Goal: Task Accomplishment & Management: Manage account settings

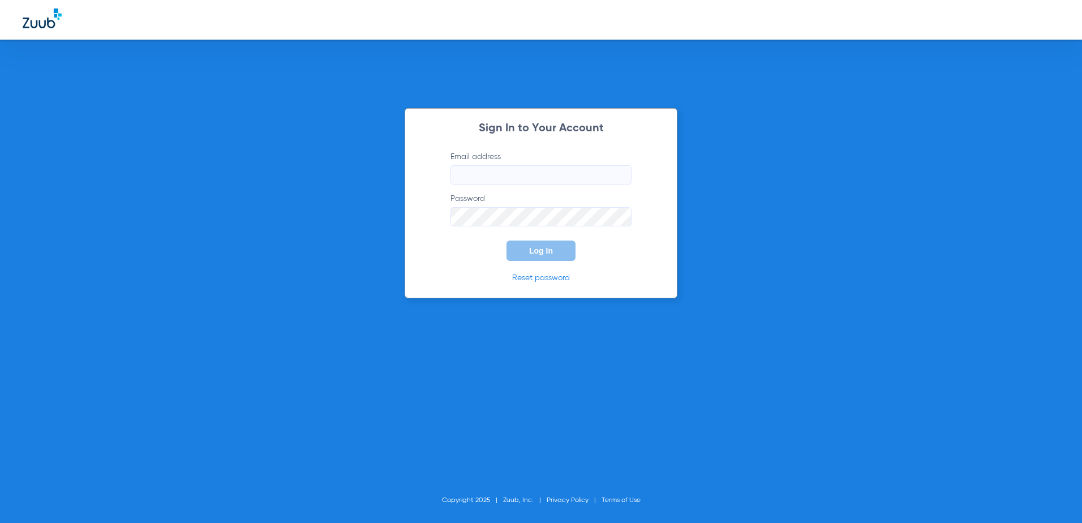
type input "[EMAIL_ADDRESS][DOMAIN_NAME]"
click at [565, 175] on input "[EMAIL_ADDRESS][DOMAIN_NAME]" at bounding box center [541, 174] width 181 height 19
click at [542, 254] on span "Log In" at bounding box center [541, 250] width 24 height 9
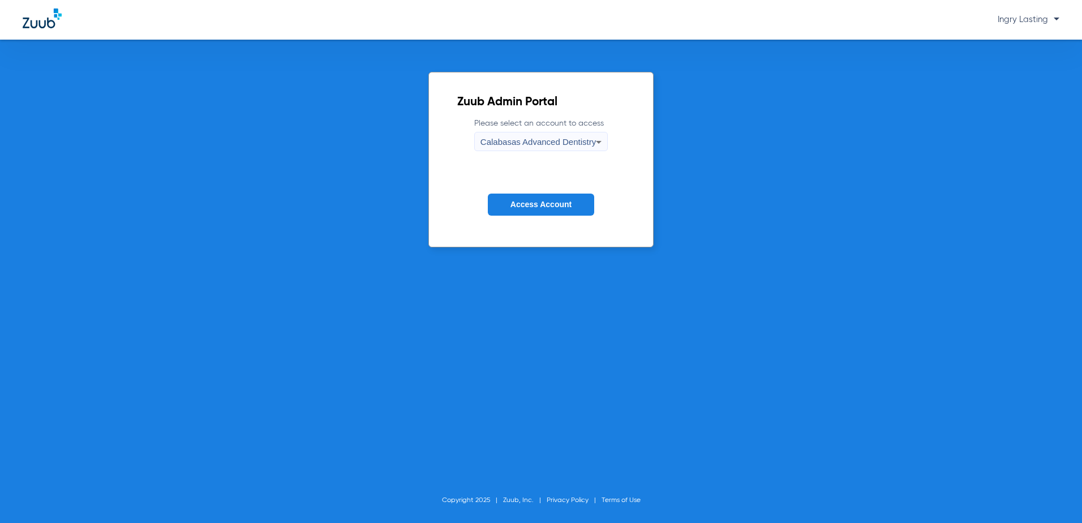
click at [522, 211] on button "Access Account" at bounding box center [541, 205] width 106 height 22
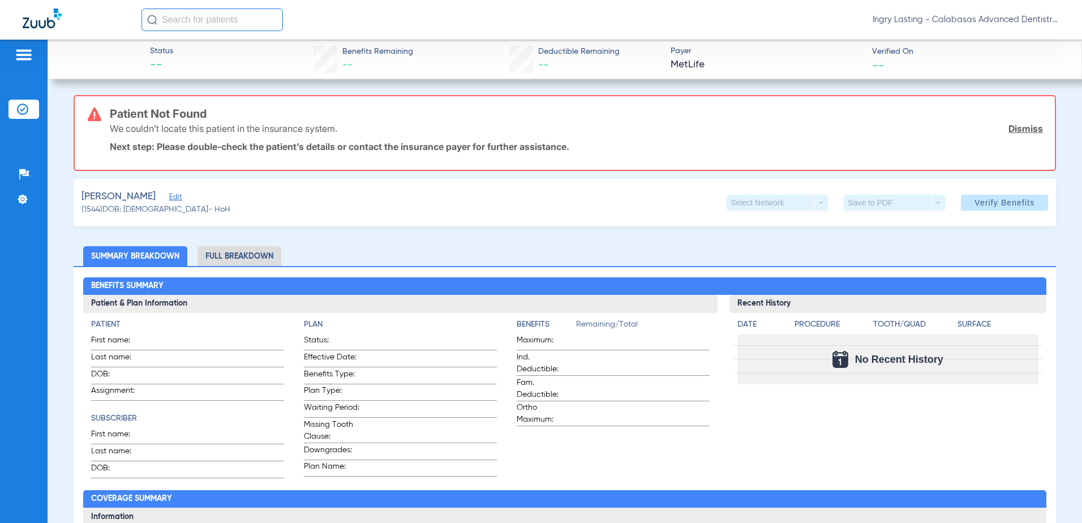
click at [238, 262] on li "Full Breakdown" at bounding box center [240, 256] width 84 height 20
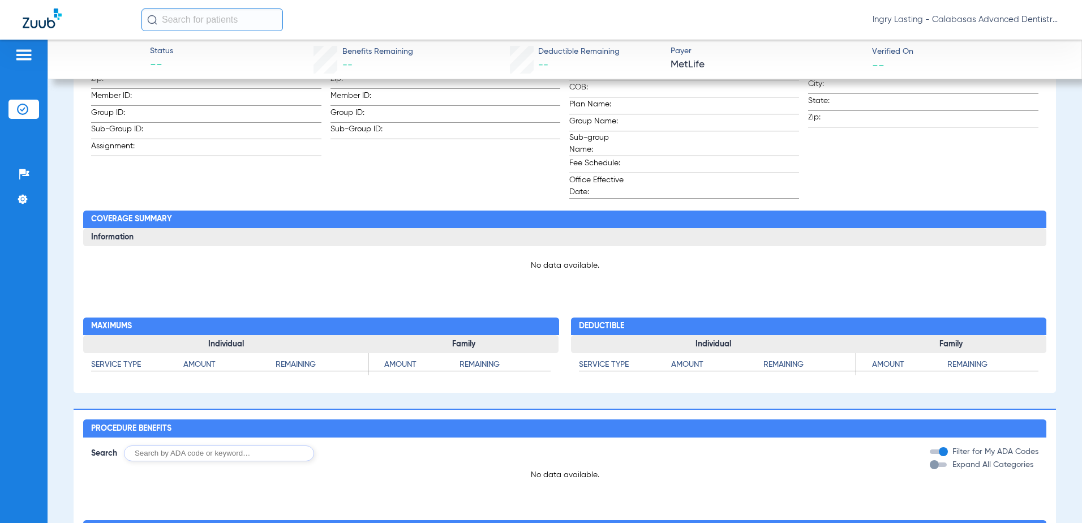
scroll to position [57, 0]
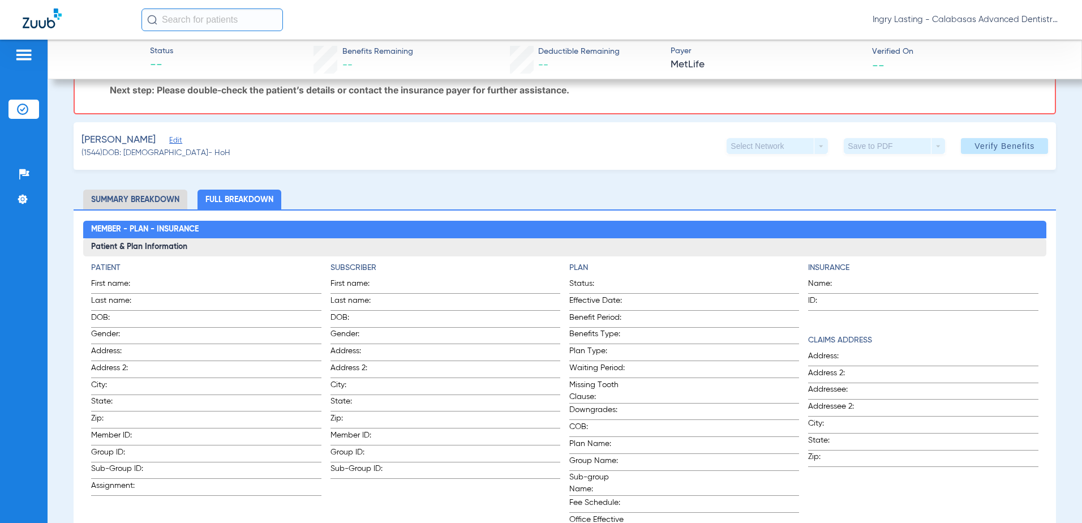
click at [145, 202] on li "Summary Breakdown" at bounding box center [135, 200] width 104 height 20
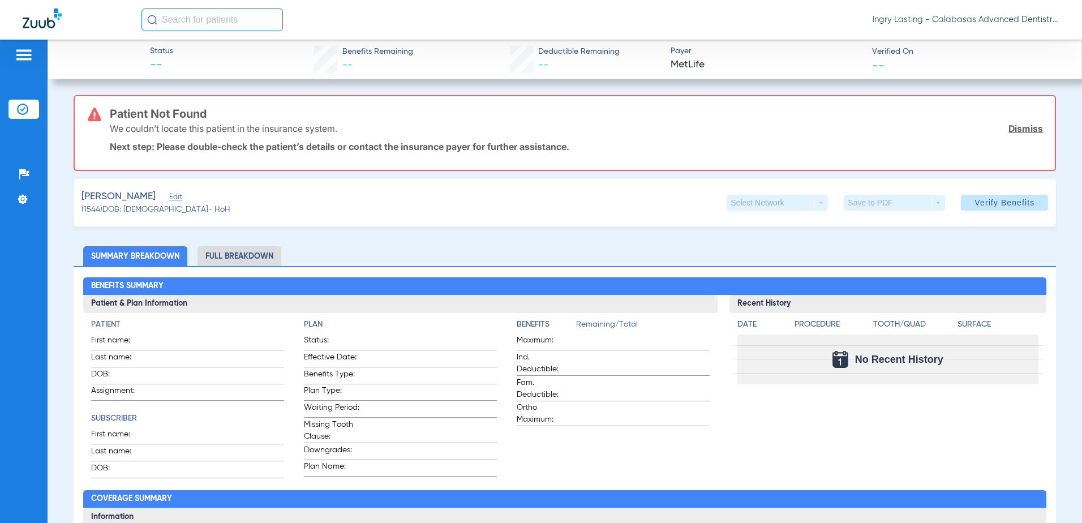
click at [169, 198] on span "Edit" at bounding box center [174, 198] width 10 height 11
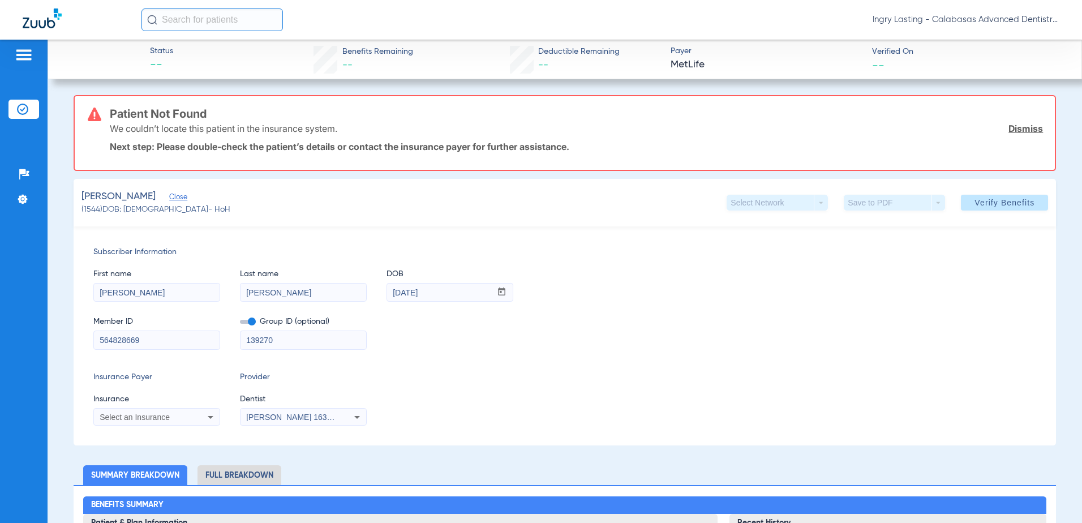
click at [169, 200] on span "Close" at bounding box center [174, 198] width 10 height 11
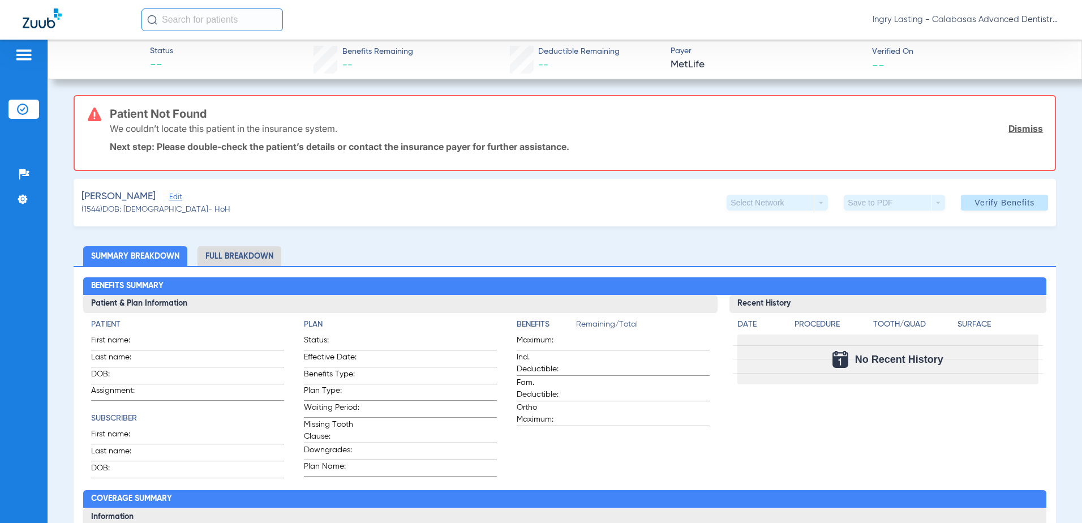
click at [169, 194] on span "Edit" at bounding box center [174, 198] width 10 height 11
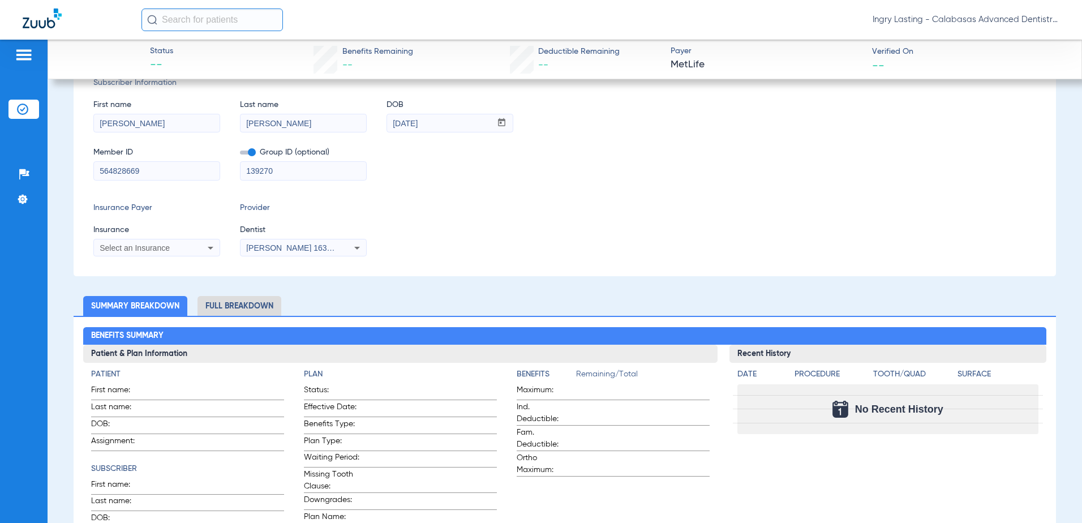
scroll to position [170, 0]
click at [205, 249] on icon at bounding box center [211, 248] width 14 height 14
type input "M"
click at [502, 226] on div at bounding box center [541, 261] width 1082 height 523
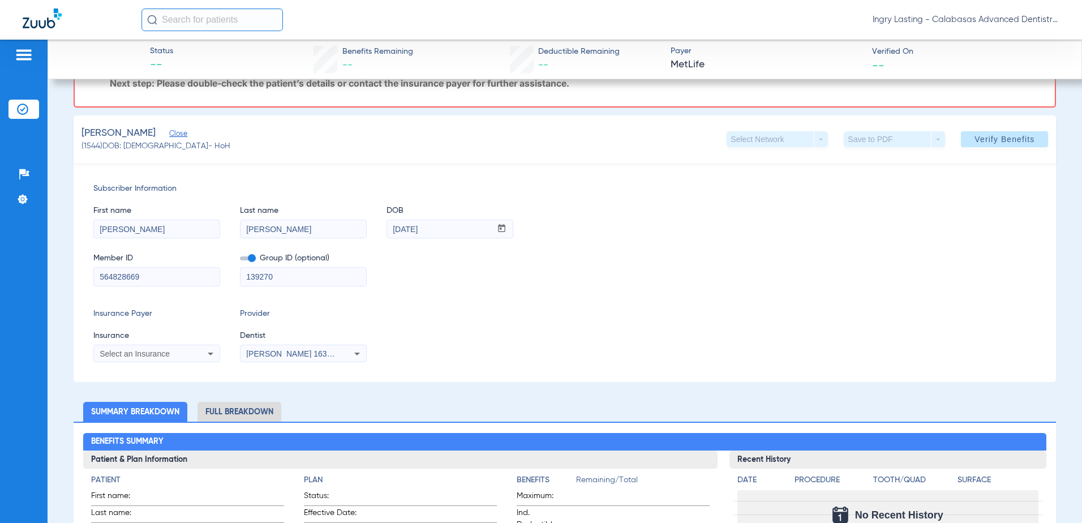
scroll to position [57, 0]
